Goal: Information Seeking & Learning: Learn about a topic

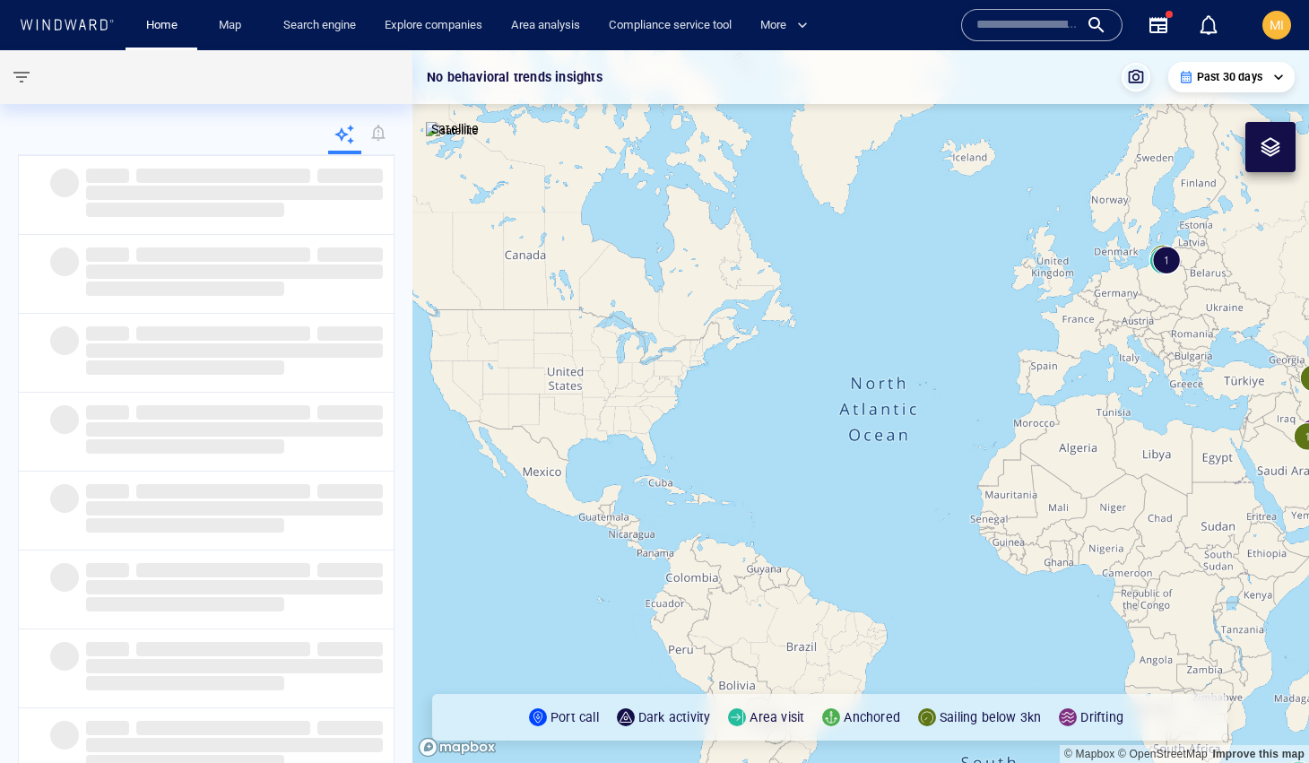
click at [1264, 154] on div at bounding box center [1271, 147] width 22 height 22
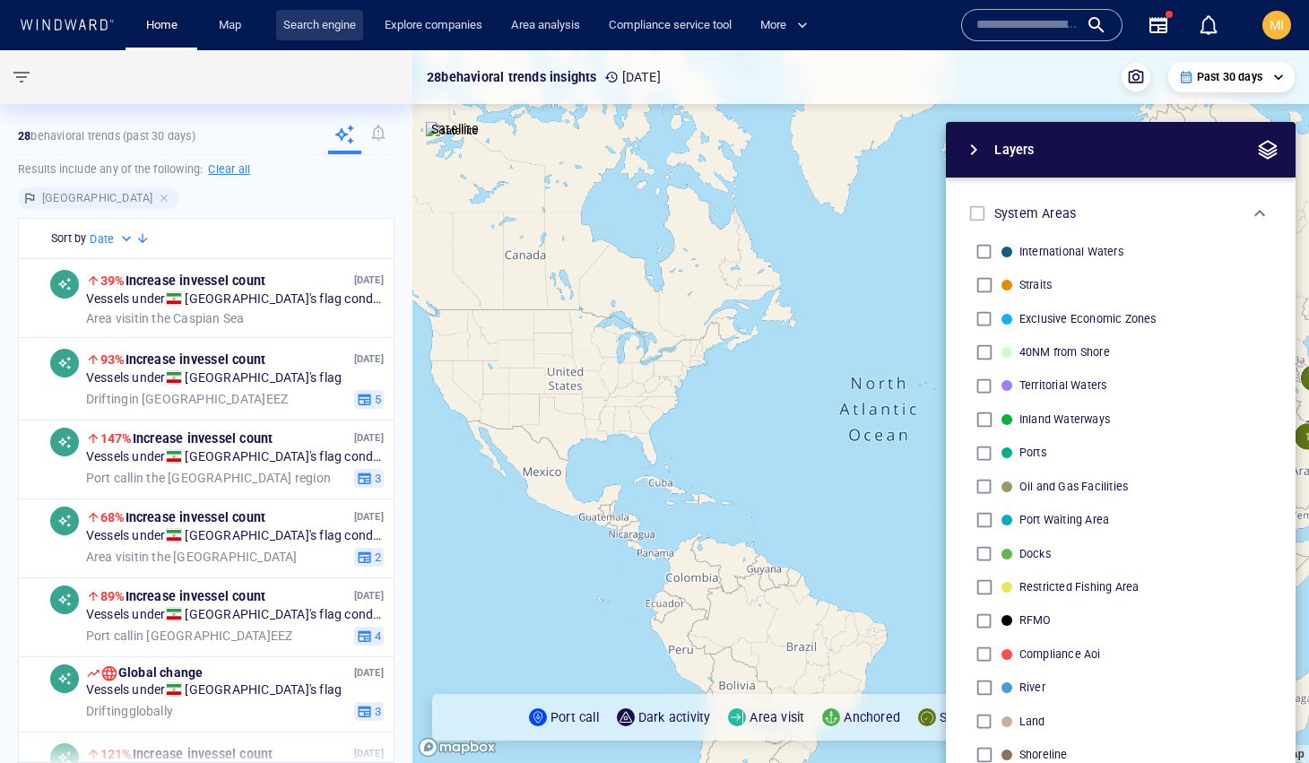
click at [323, 23] on link "Search engine" at bounding box center [319, 25] width 87 height 31
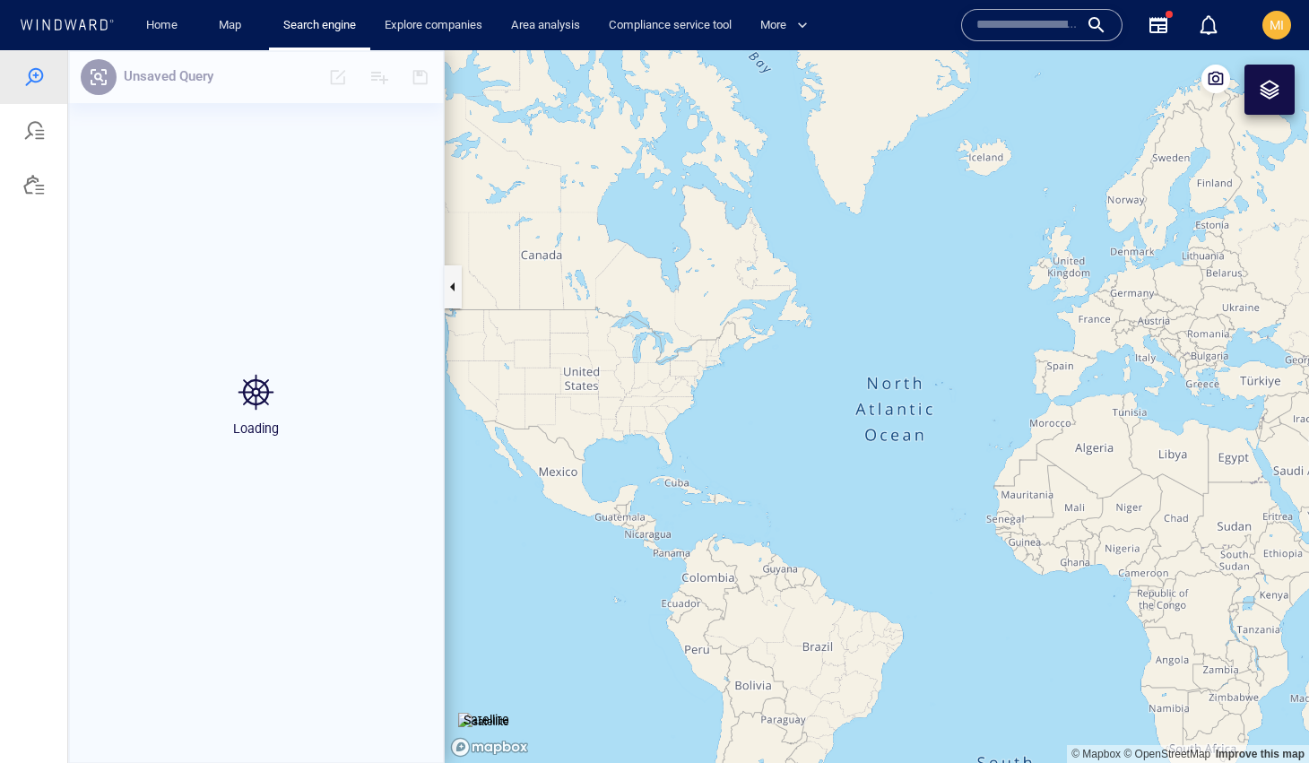
click at [1273, 87] on div at bounding box center [1270, 90] width 22 height 22
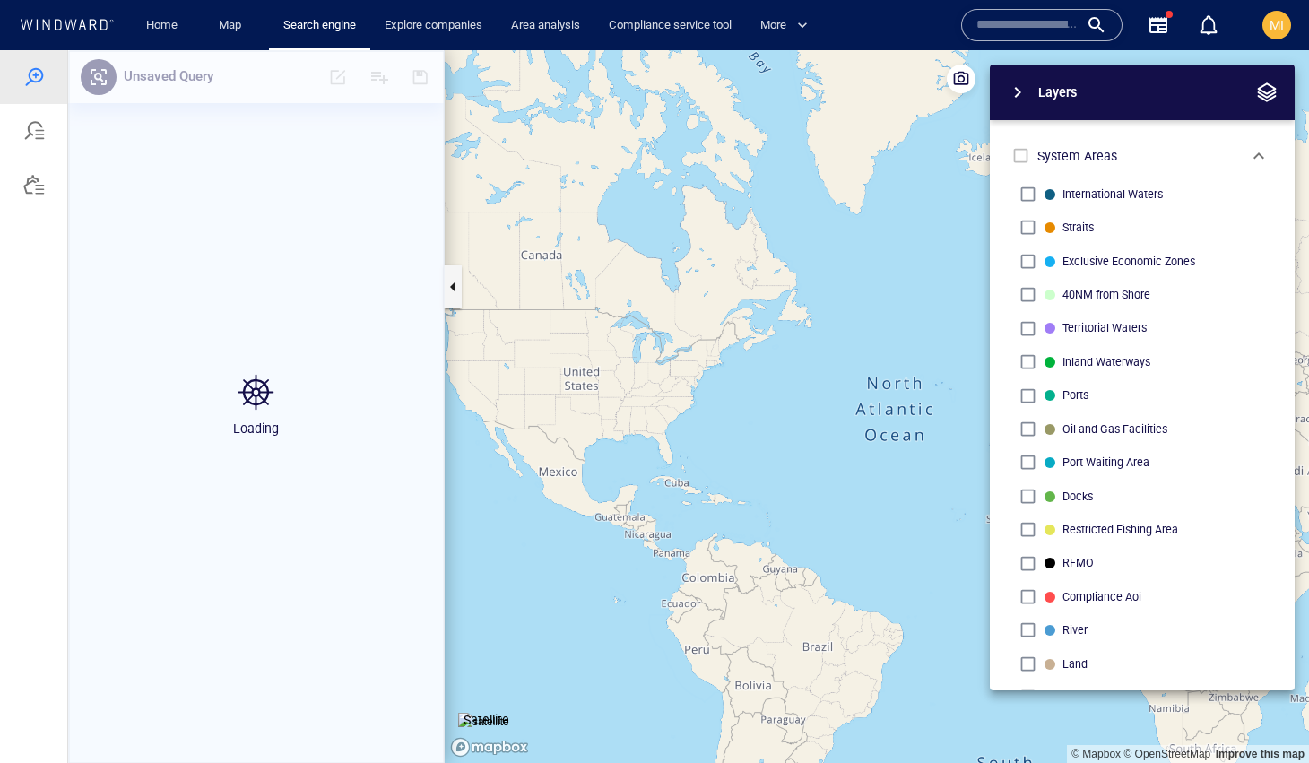
click at [1238, 46] on div "Name N/A IMO MMSI Call sign N/A Class N/A No positional data 0" at bounding box center [1099, 25] width 290 height 65
click at [156, 20] on link "Home" at bounding box center [162, 25] width 46 height 31
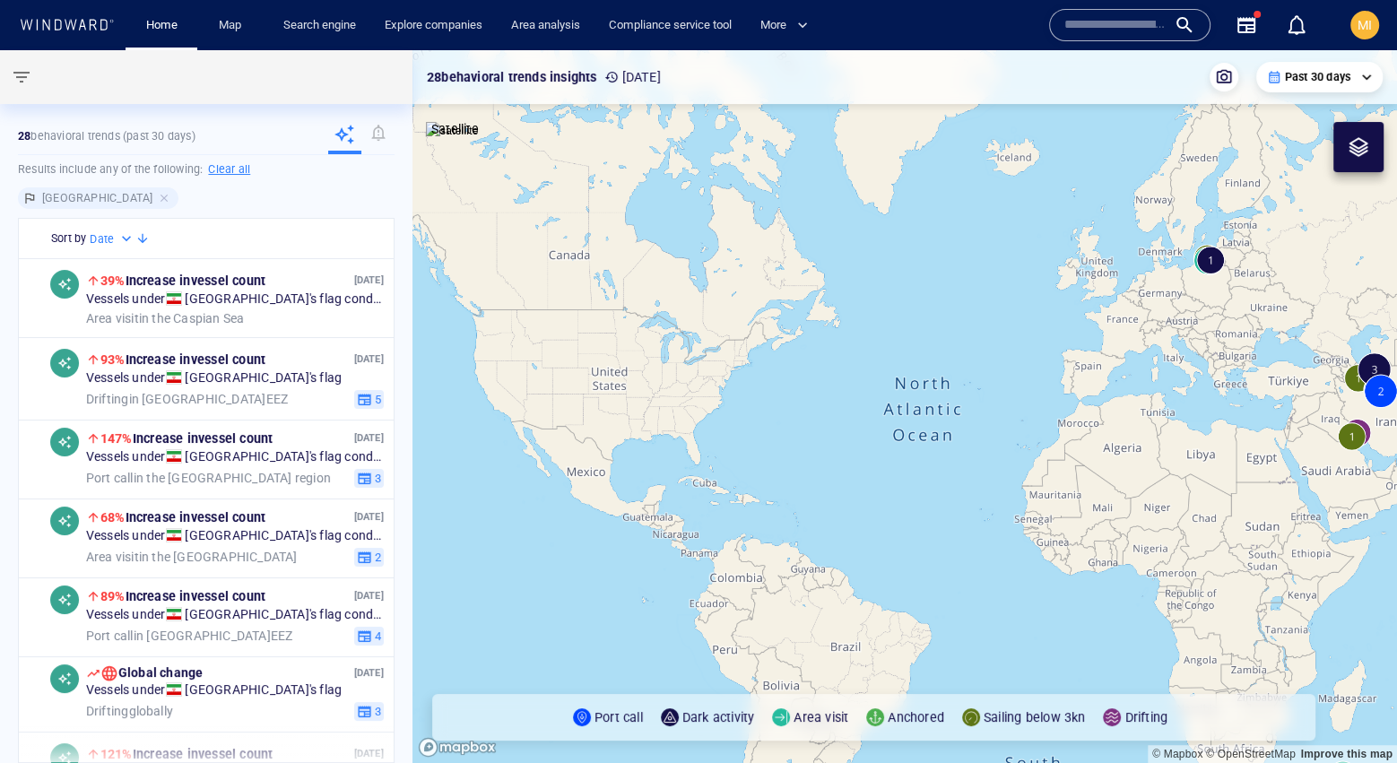
click at [1308, 155] on div at bounding box center [1359, 147] width 22 height 22
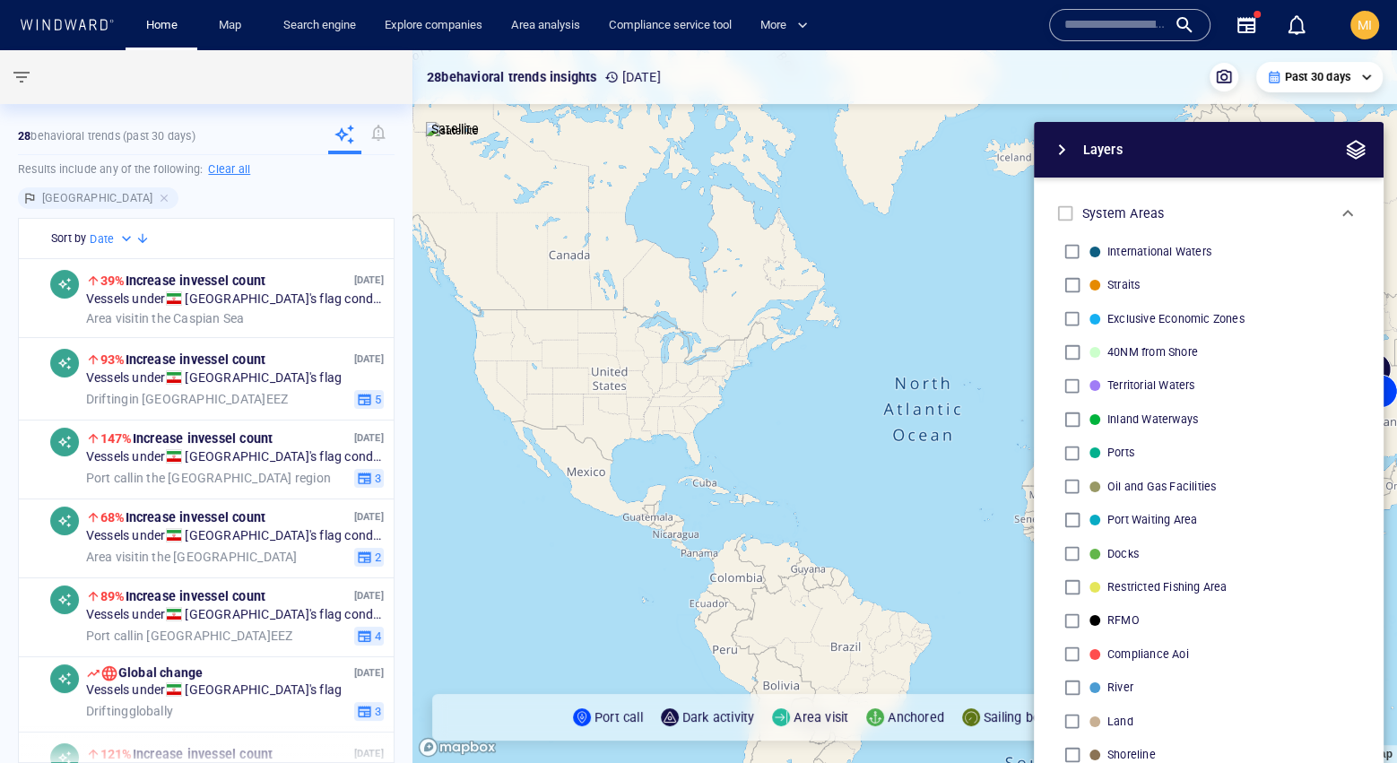
click at [1066, 148] on span "button" at bounding box center [1062, 150] width 22 height 22
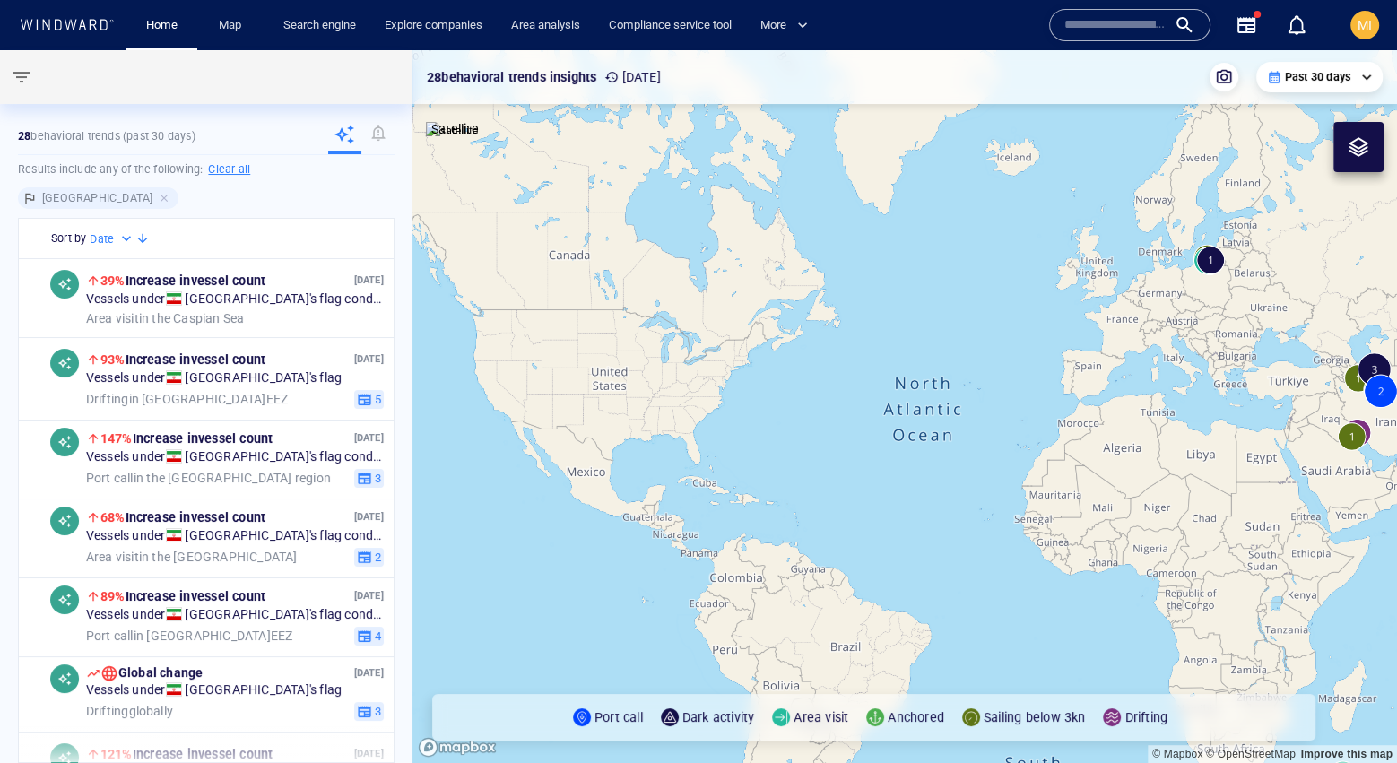
click at [1308, 153] on div at bounding box center [1358, 147] width 50 height 50
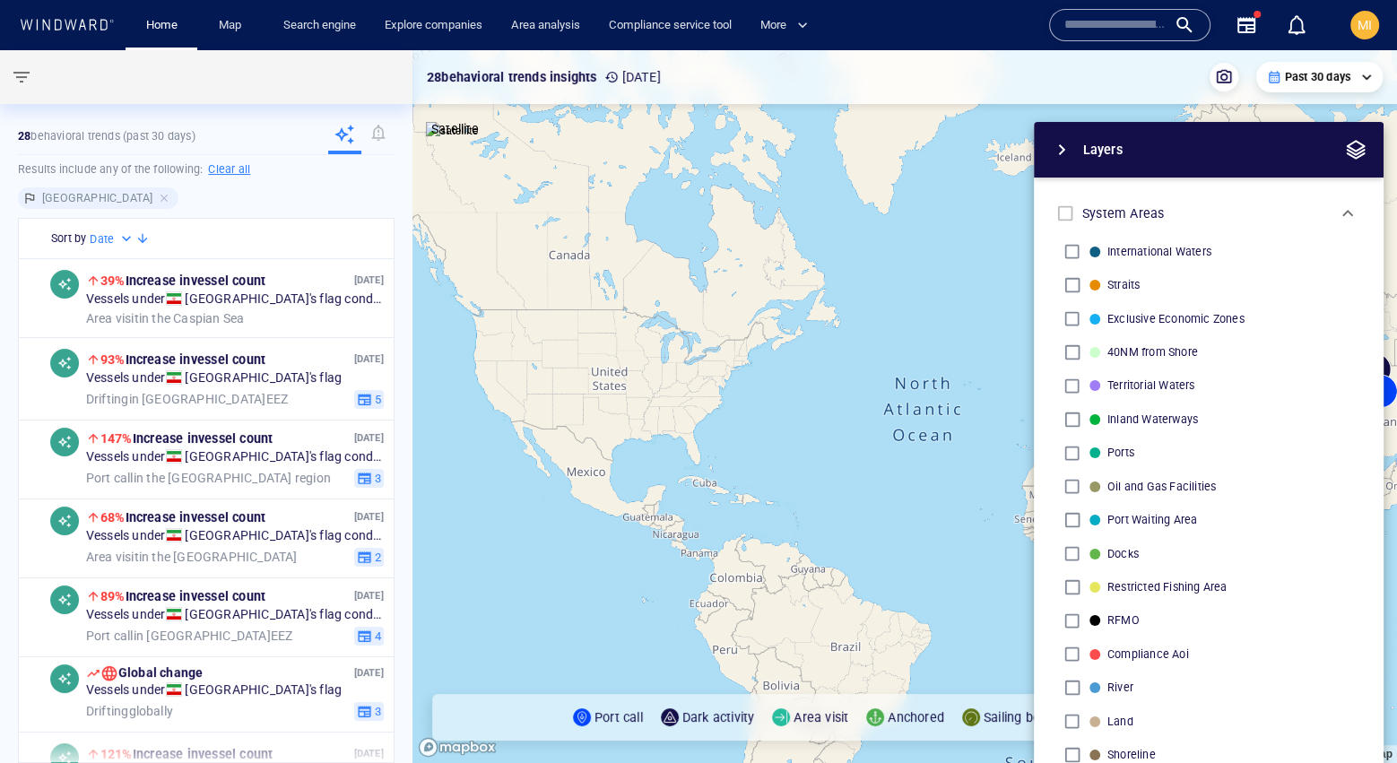
click at [1244, 21] on icon "button" at bounding box center [1246, 25] width 18 height 16
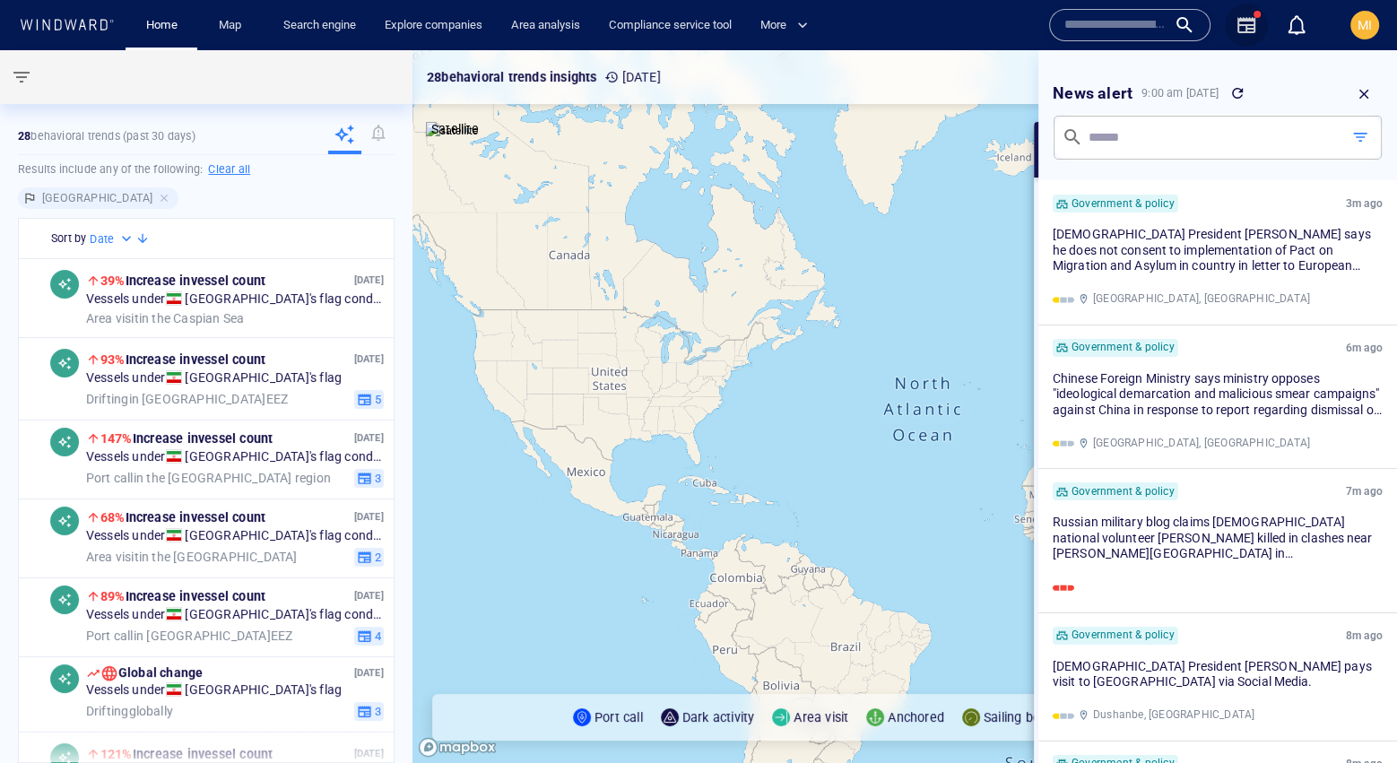
click at [1244, 22] on icon "button" at bounding box center [1247, 25] width 22 height 22
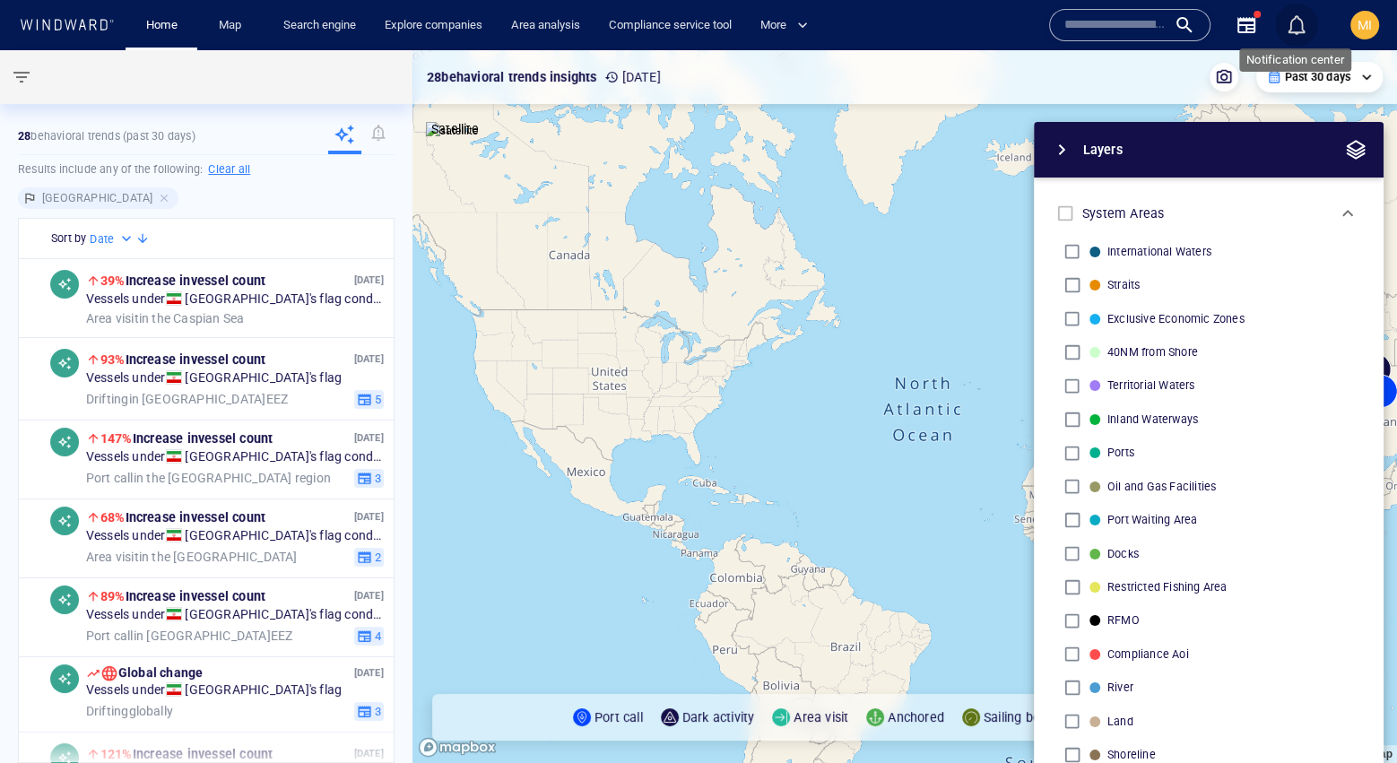
click at [1292, 22] on div "button" at bounding box center [1297, 25] width 22 height 22
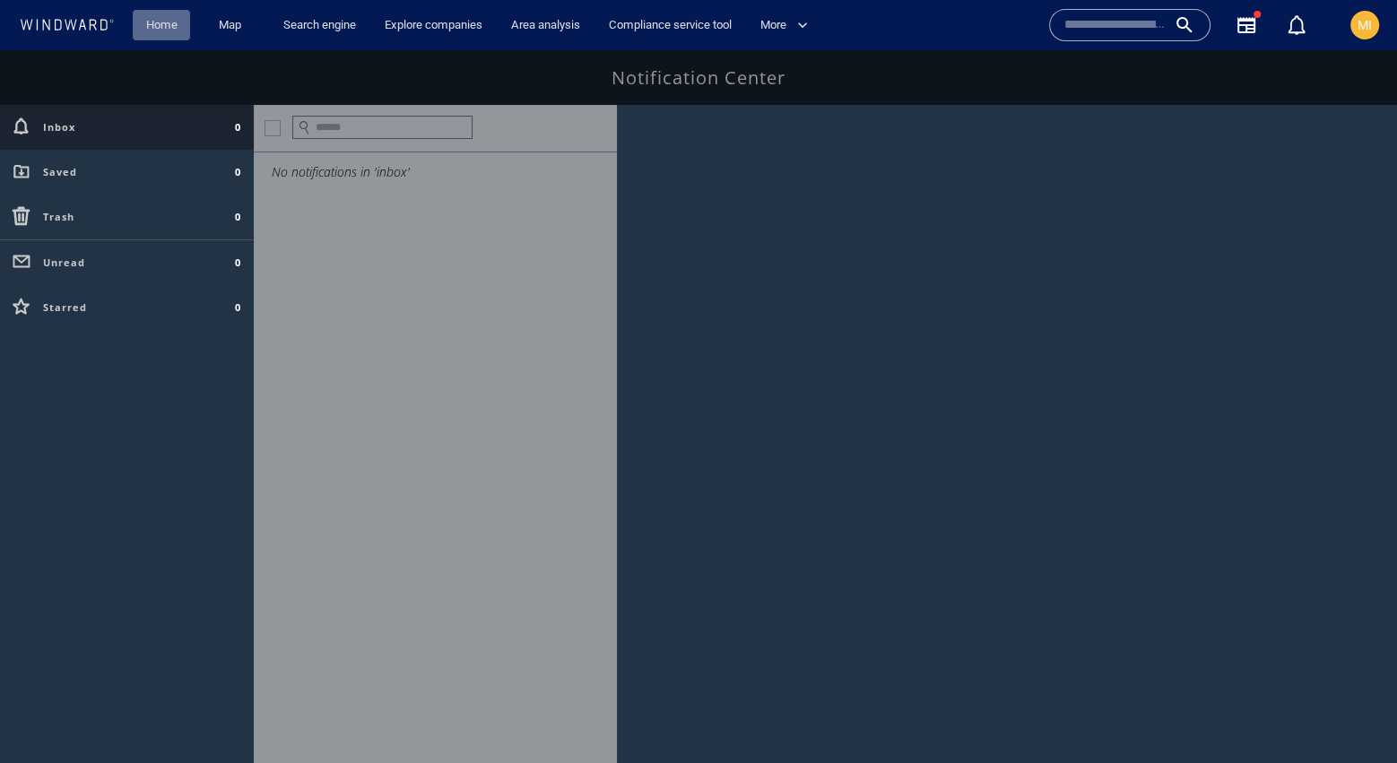
click at [161, 27] on link "Home" at bounding box center [162, 25] width 46 height 31
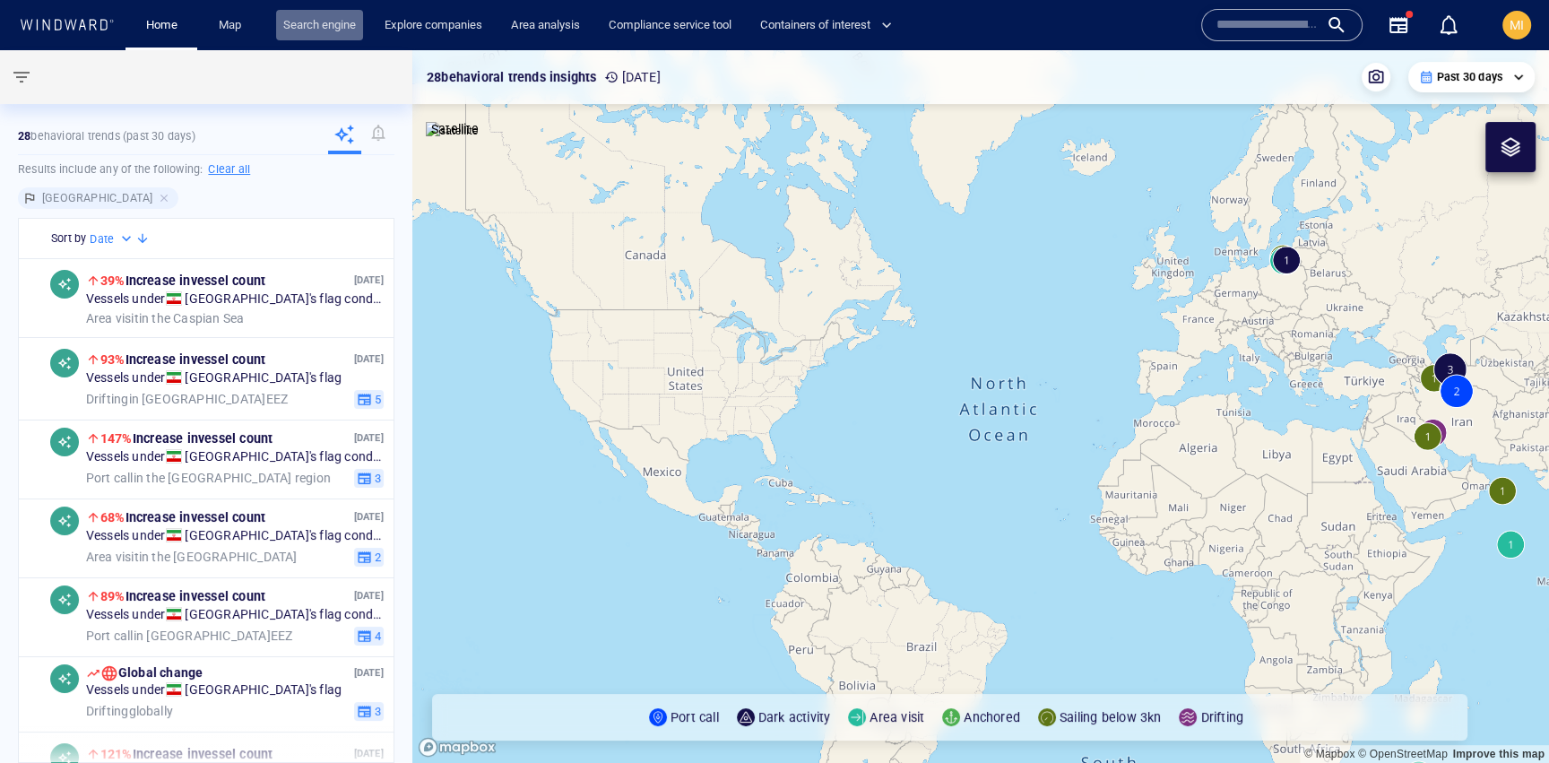
click at [335, 26] on link "Search engine" at bounding box center [319, 25] width 87 height 31
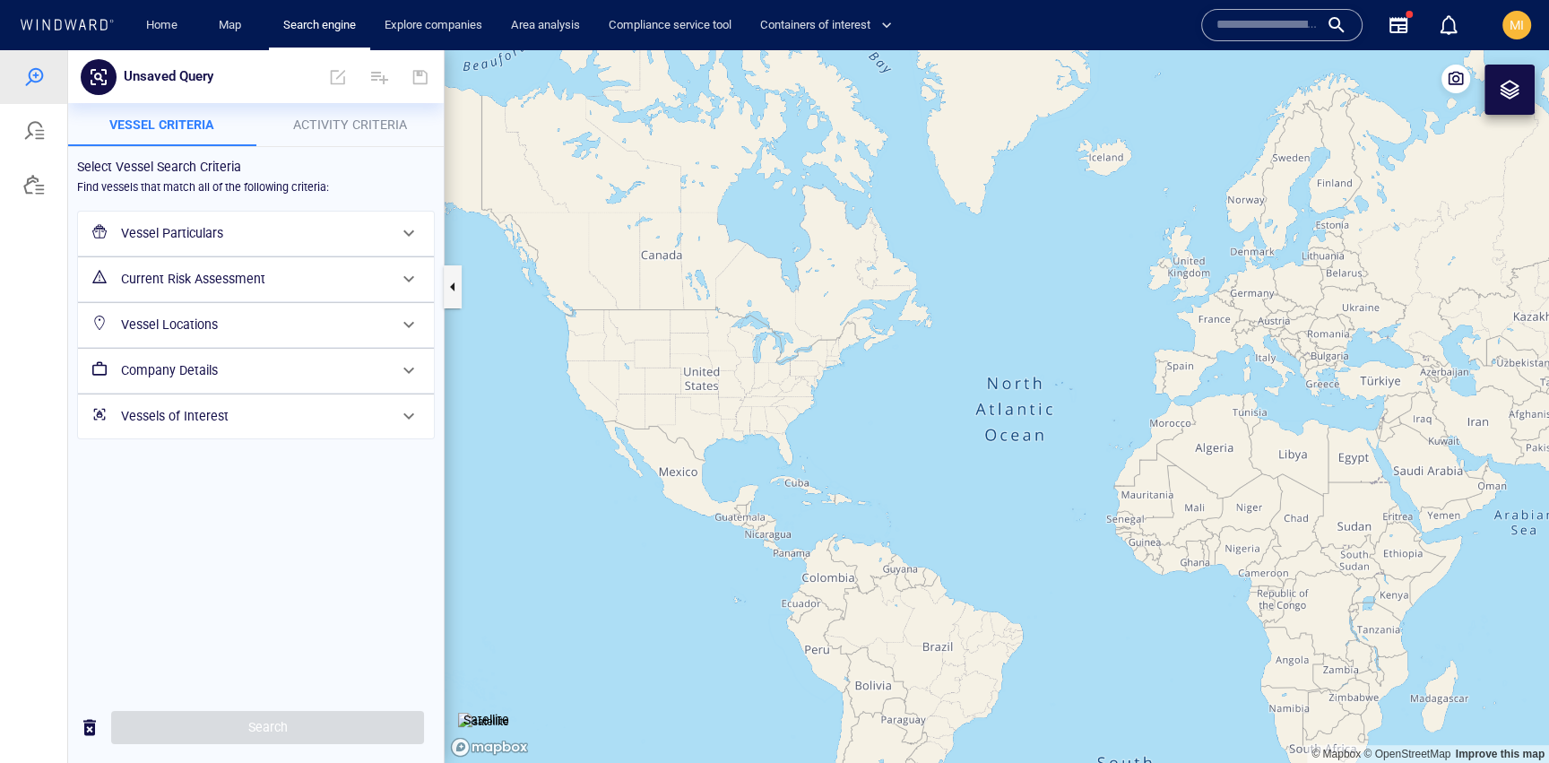
click at [231, 237] on h6 "Vessel Particulars" at bounding box center [254, 233] width 266 height 22
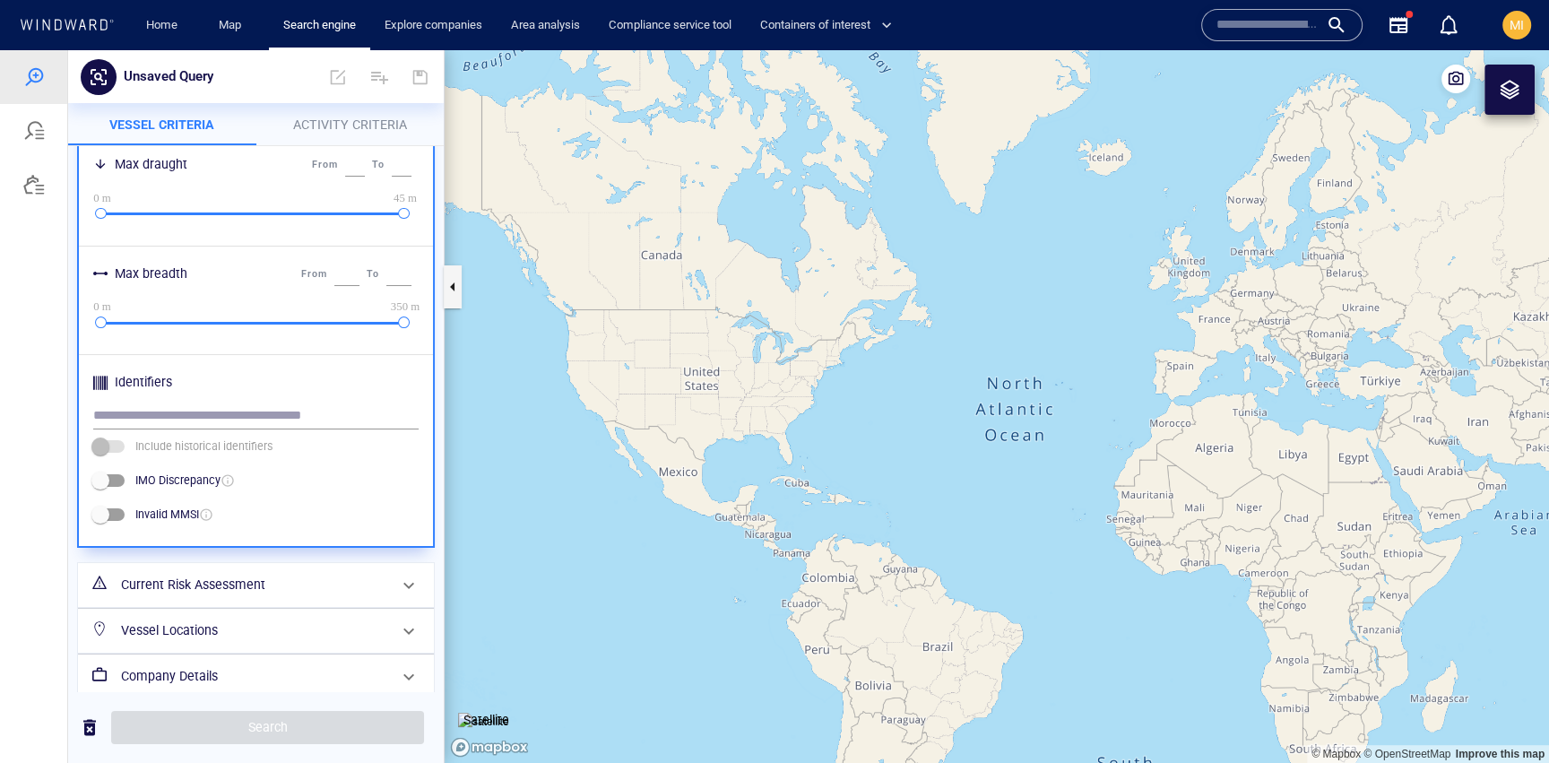
scroll to position [741, 0]
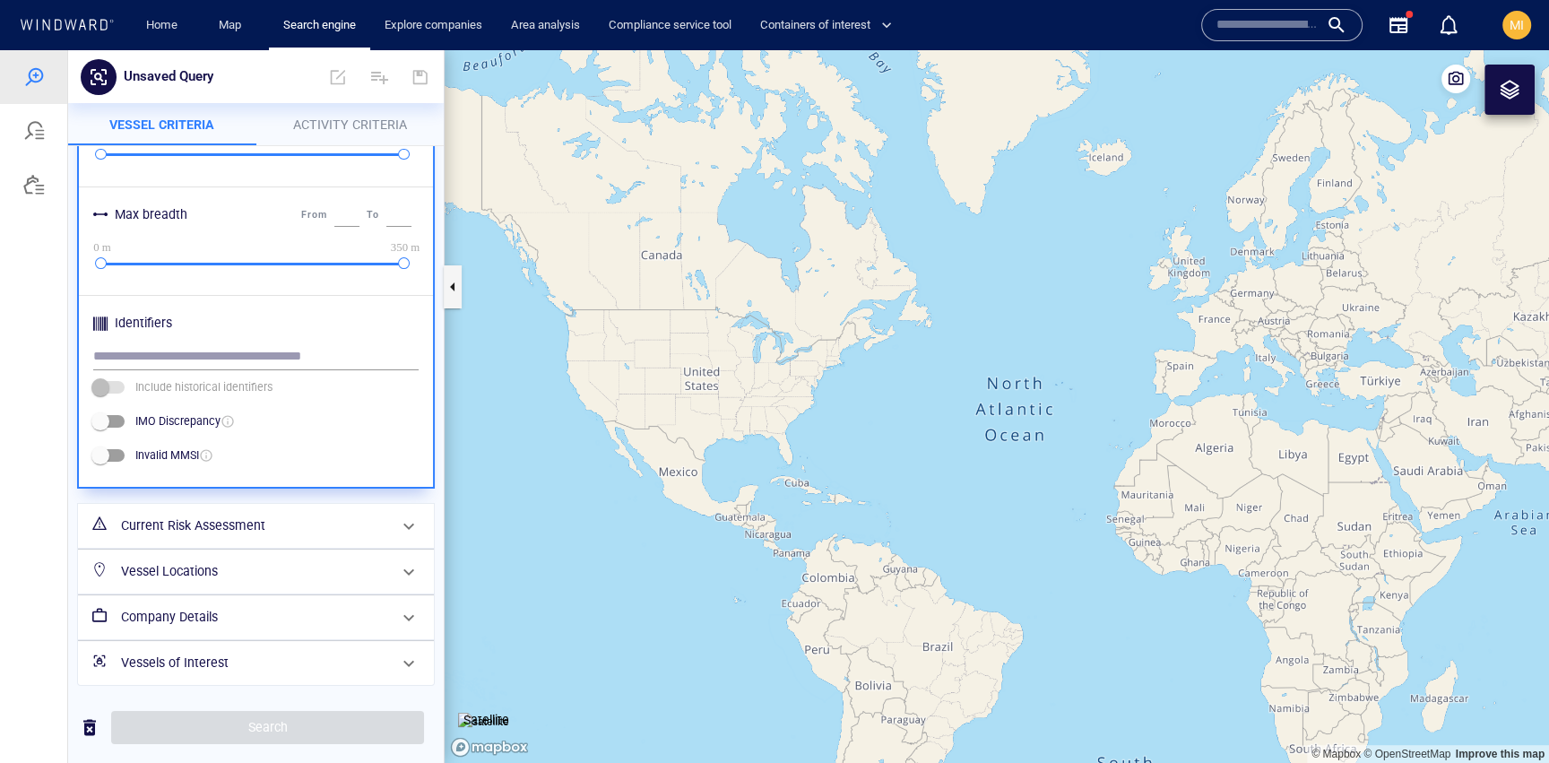
click at [247, 658] on h6 "Vessels of Interest" at bounding box center [254, 663] width 266 height 22
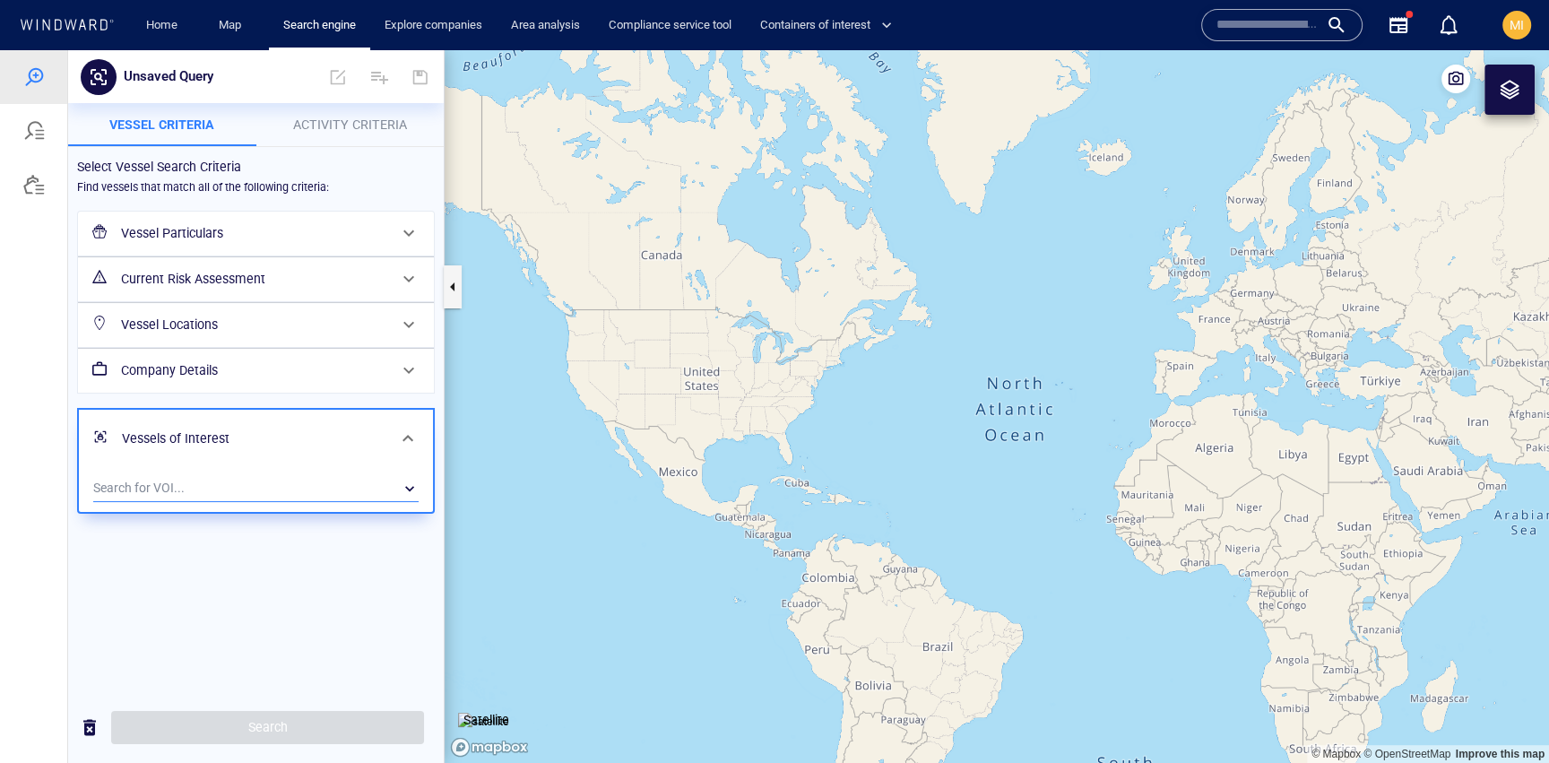
click at [276, 475] on div "​" at bounding box center [255, 488] width 325 height 27
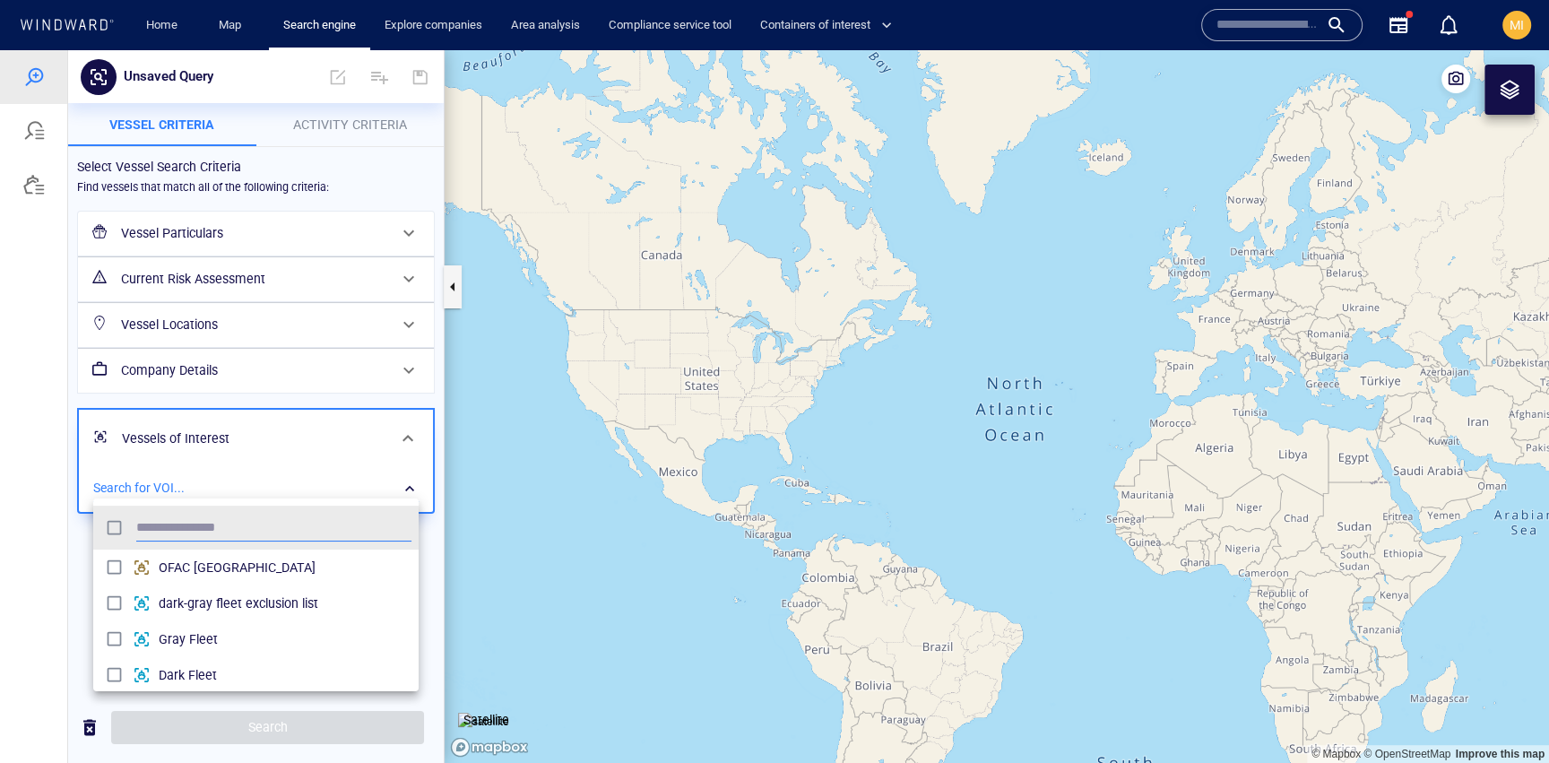
scroll to position [178, 325]
type input "****"
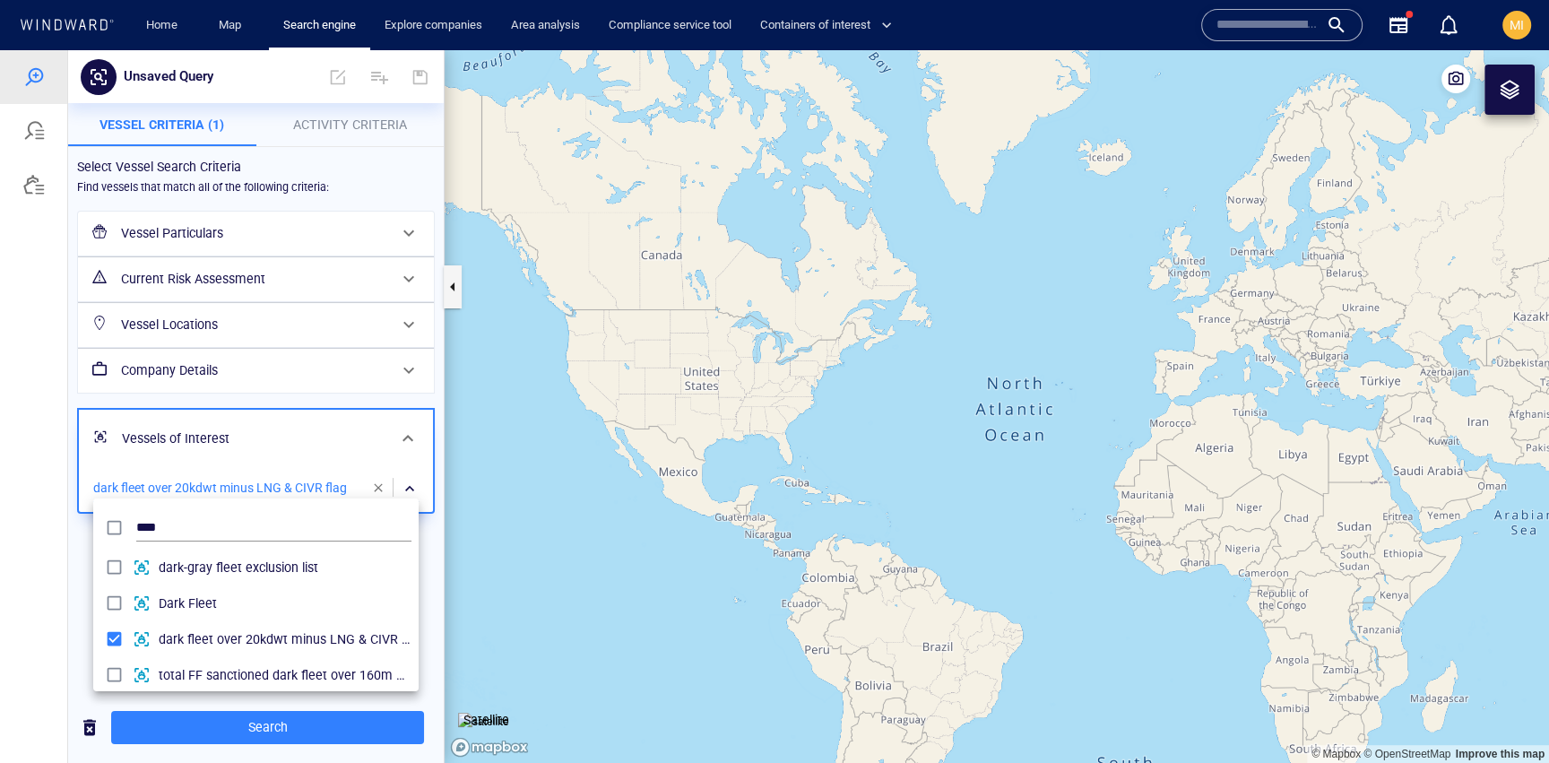
click at [294, 725] on div at bounding box center [774, 406] width 1549 height 713
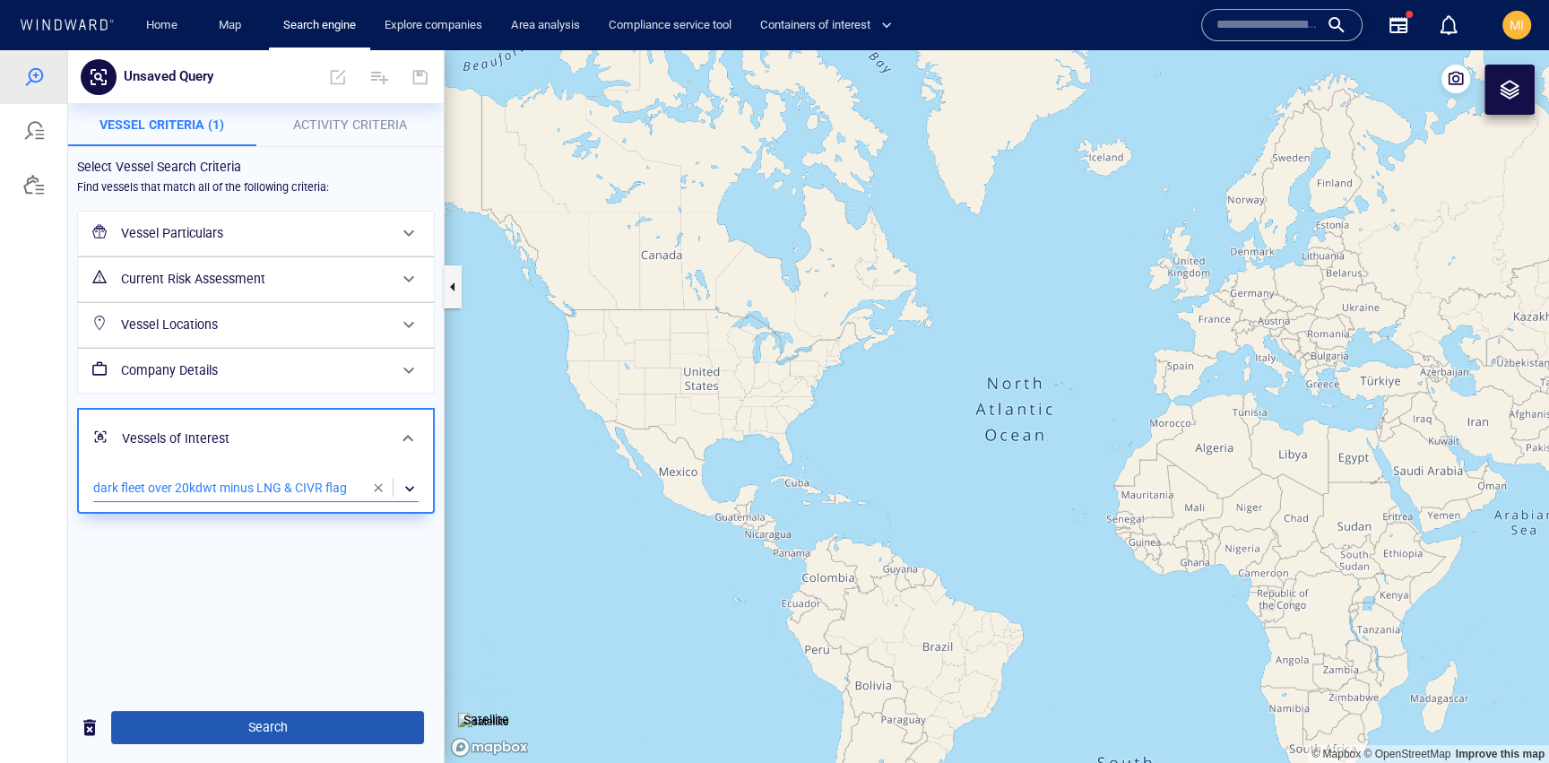
click at [305, 729] on span "Search" at bounding box center [268, 727] width 284 height 22
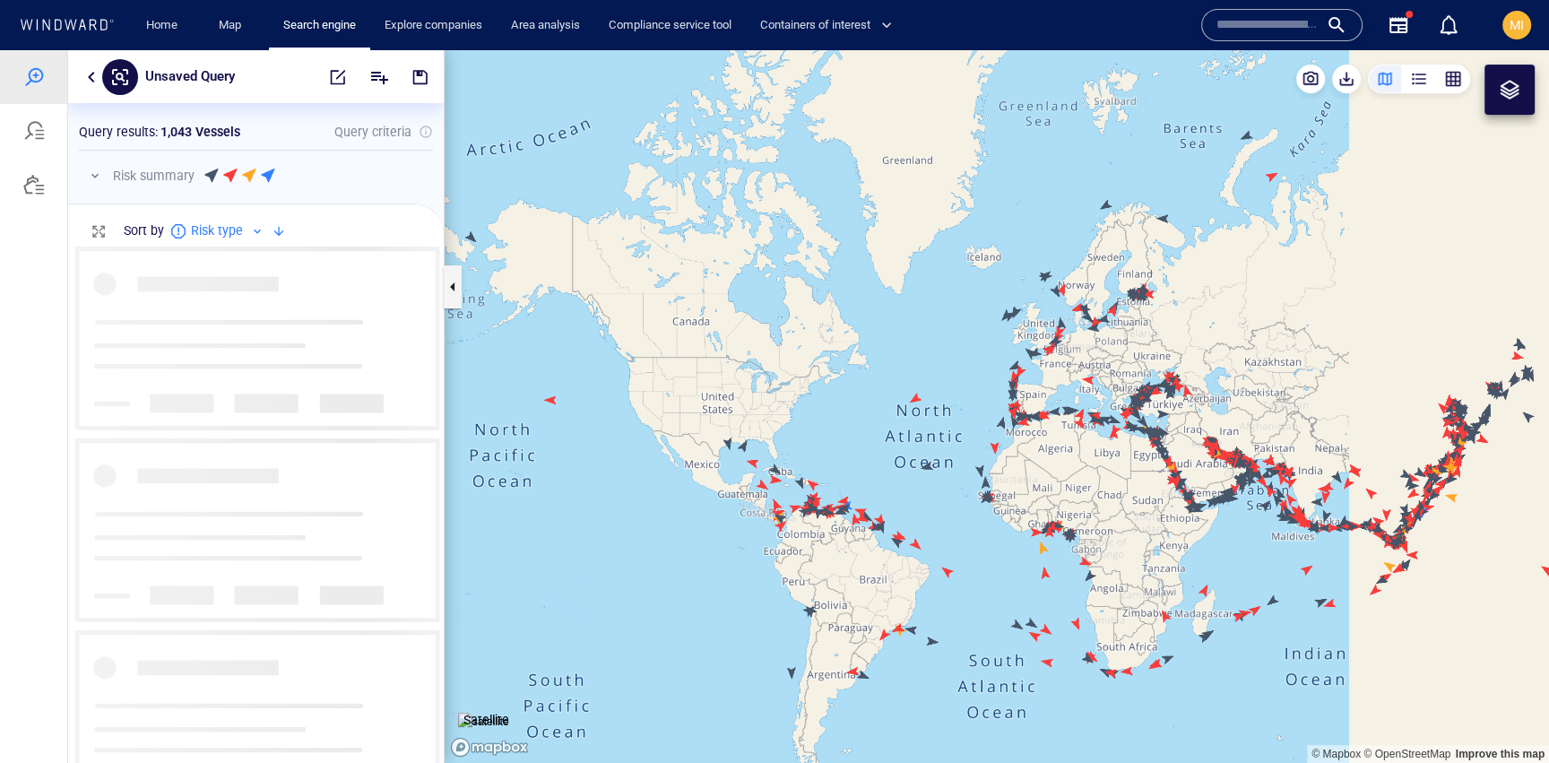
scroll to position [516, 376]
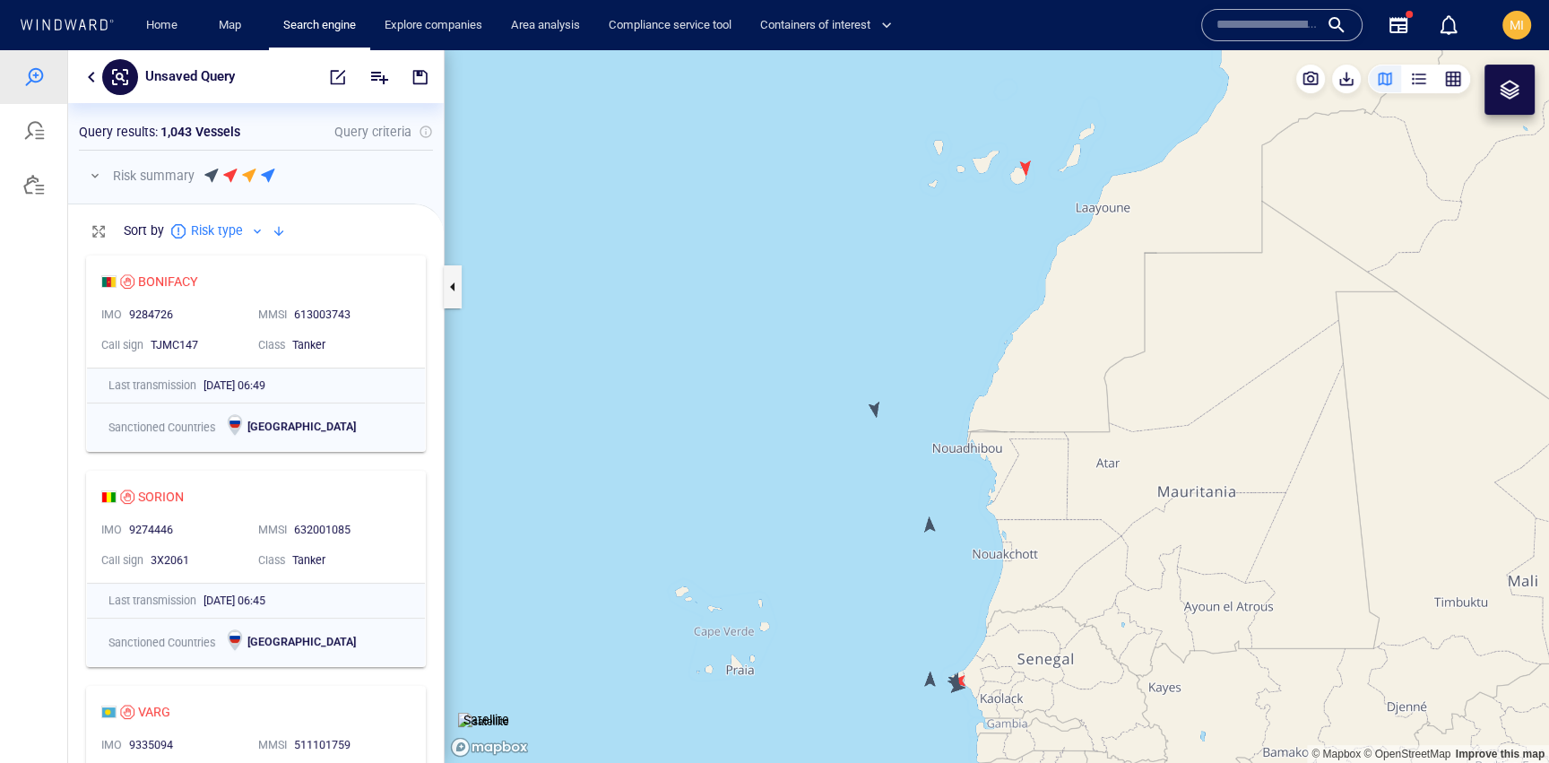
drag, startPoint x: 967, startPoint y: 544, endPoint x: 969, endPoint y: 398, distance: 146.2
click at [968, 405] on canvas "Map" at bounding box center [997, 406] width 1105 height 713
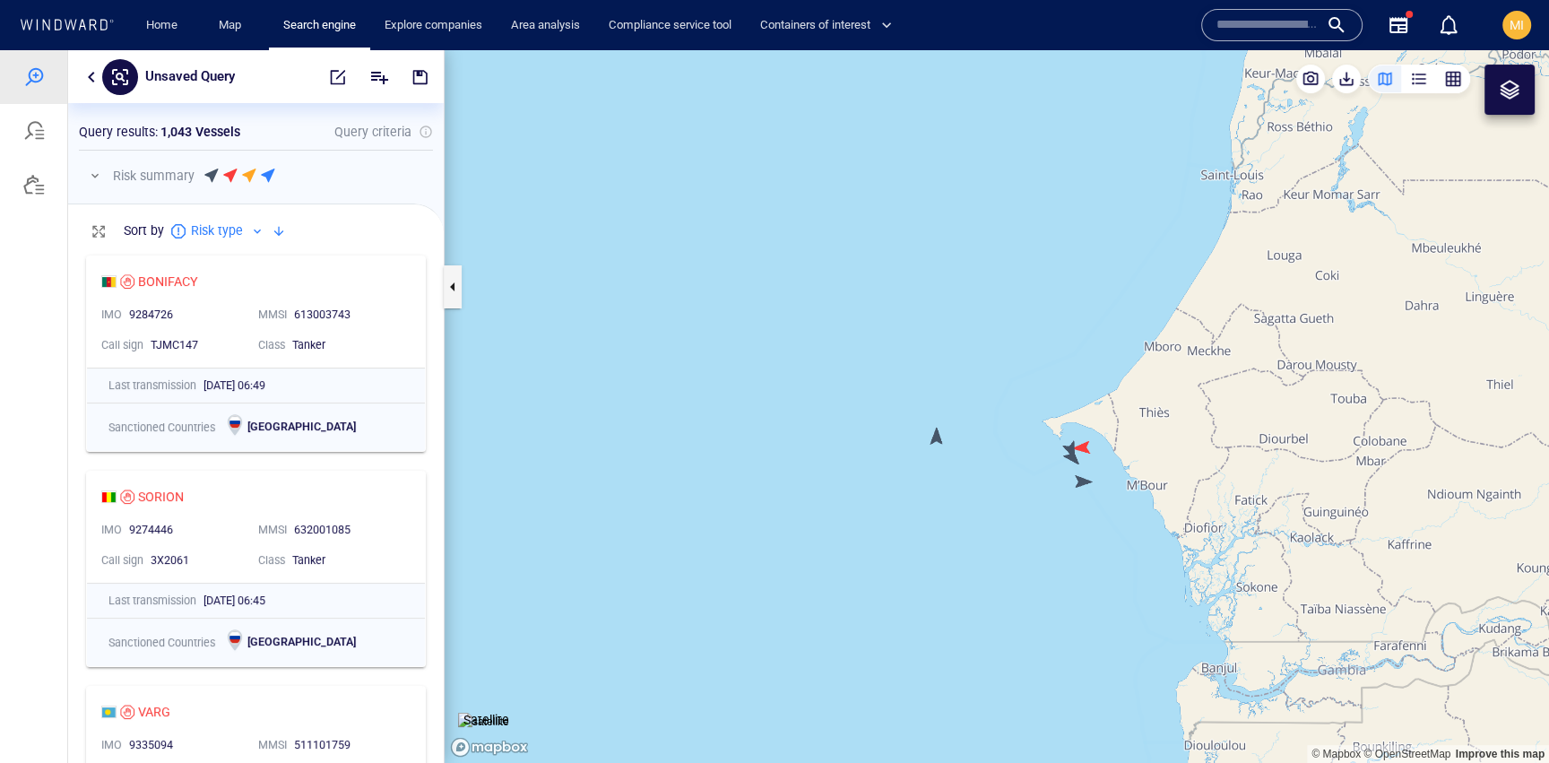
click at [1085, 482] on canvas "Map" at bounding box center [997, 406] width 1105 height 713
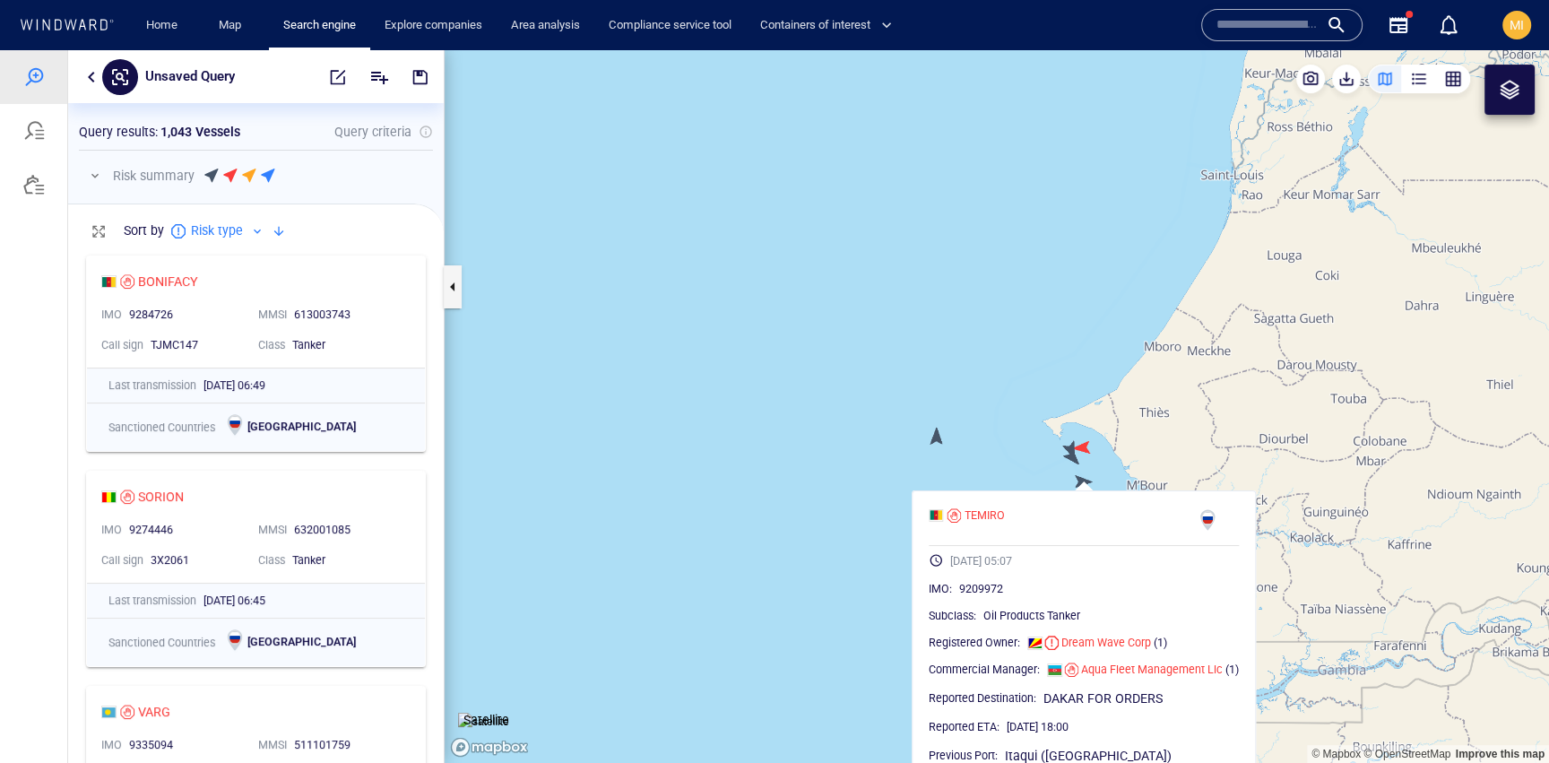
click at [1069, 457] on canvas "Map" at bounding box center [997, 406] width 1105 height 713
